Goal: Task Accomplishment & Management: Manage account settings

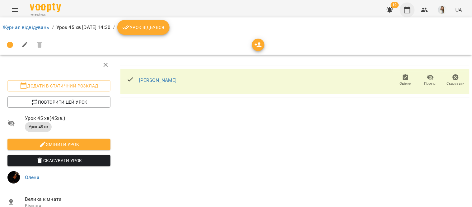
click at [408, 12] on icon "button" at bounding box center [407, 9] width 7 height 7
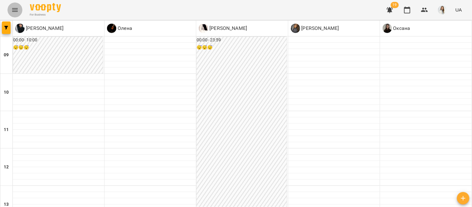
click at [11, 7] on icon "Menu" at bounding box center [14, 9] width 7 height 7
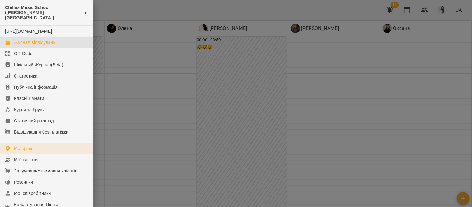
click at [46, 148] on link "Мої філії" at bounding box center [46, 148] width 93 height 11
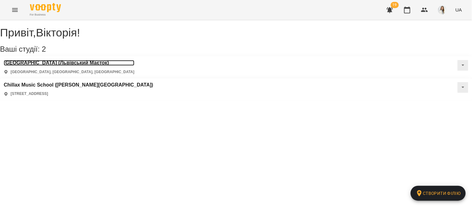
click at [78, 66] on h3 "[GEOGRAPHIC_DATA] (Львівський Маєток)" at bounding box center [69, 63] width 131 height 6
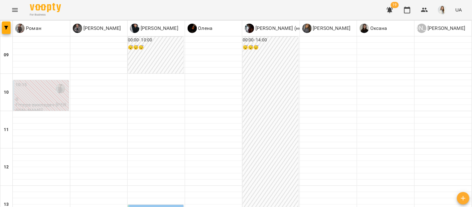
scroll to position [356, 0]
click at [386, 9] on button "button" at bounding box center [389, 9] width 15 height 15
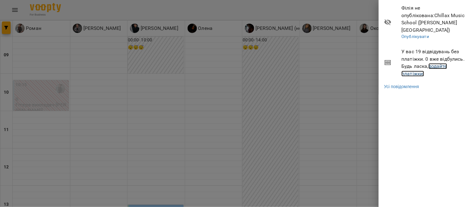
click at [442, 63] on link "додайте платіжки!" at bounding box center [425, 69] width 46 height 13
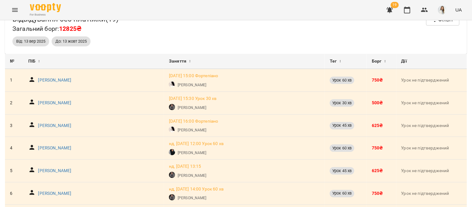
scroll to position [16, 0]
click at [405, 9] on icon "button" at bounding box center [407, 9] width 7 height 7
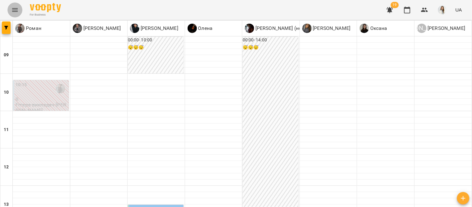
click at [16, 8] on icon "Menu" at bounding box center [14, 9] width 7 height 7
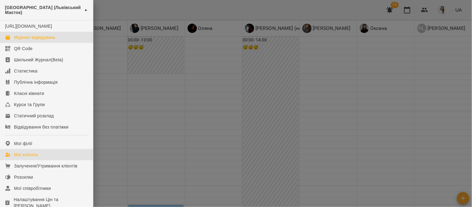
click at [37, 158] on div "Мої клієнти" at bounding box center [26, 155] width 24 height 6
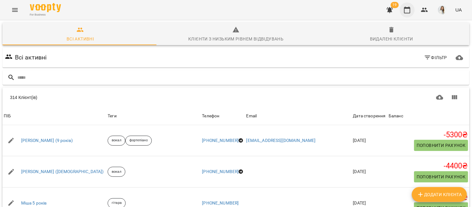
click at [408, 11] on icon "button" at bounding box center [407, 9] width 7 height 7
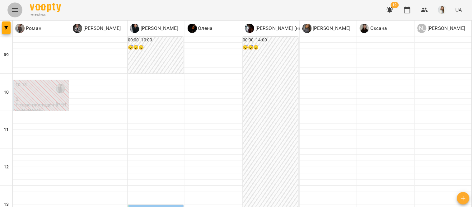
click at [13, 9] on icon "Menu" at bounding box center [14, 9] width 7 height 7
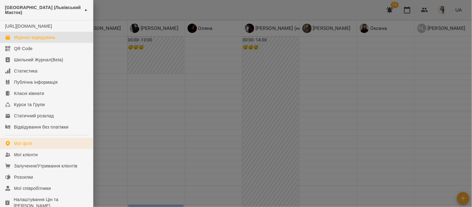
click at [26, 147] on div "Мої філії" at bounding box center [23, 143] width 18 height 6
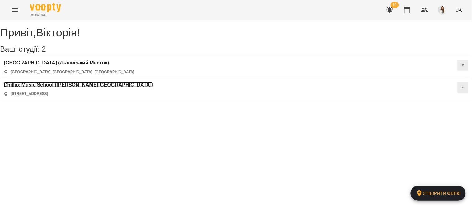
click at [153, 82] on h3 "Chillax Music School ([PERSON_NAME][GEOGRAPHIC_DATA])" at bounding box center [78, 85] width 149 height 6
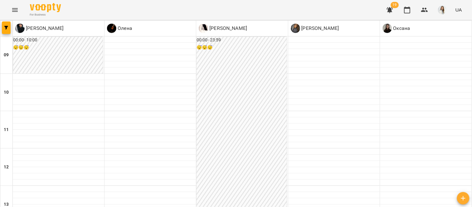
scroll to position [1, 0]
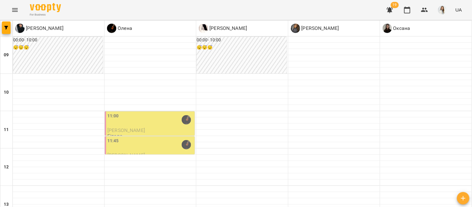
scroll to position [284, 0]
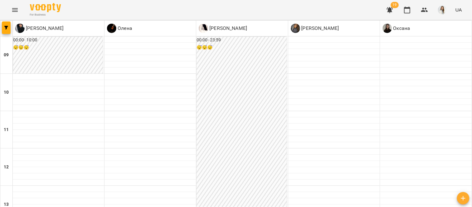
scroll to position [319, 0]
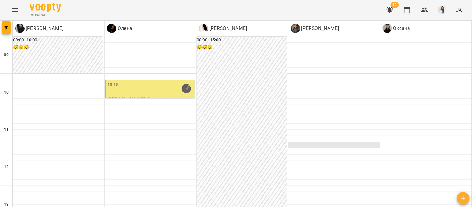
scroll to position [250, 0]
type input "**********"
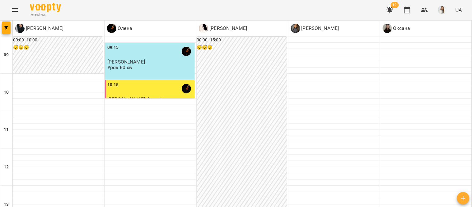
scroll to position [222, 0]
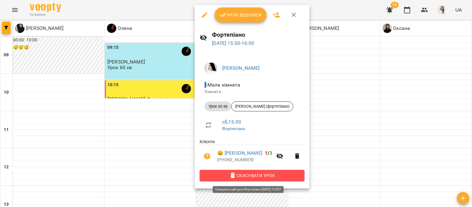
click at [257, 176] on span "Скасувати Урок" at bounding box center [252, 175] width 95 height 7
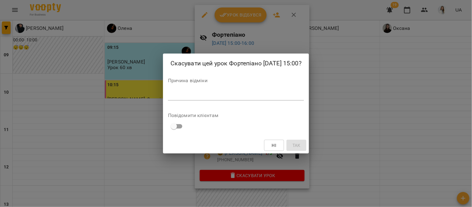
click at [168, 101] on div "*" at bounding box center [236, 96] width 136 height 10
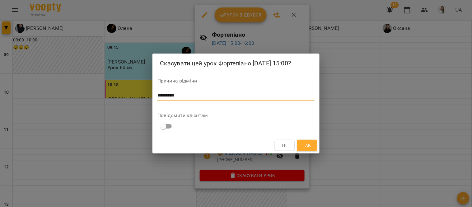
type textarea "*********"
click at [312, 143] on span "Так" at bounding box center [307, 145] width 10 height 7
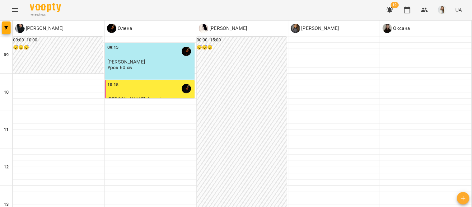
type input "**********"
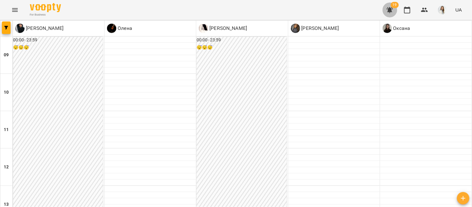
click at [391, 10] on icon "button" at bounding box center [390, 10] width 6 height 6
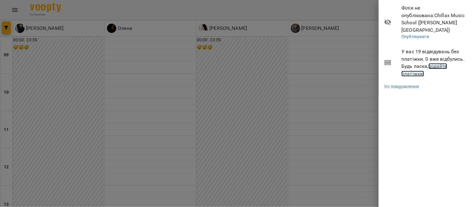
click at [438, 63] on link "додайте платіжки!" at bounding box center [425, 69] width 46 height 13
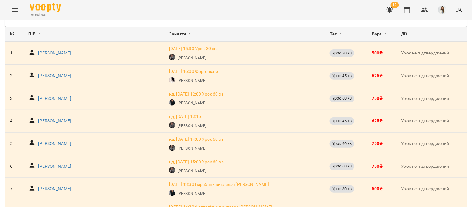
scroll to position [42, 0]
